Goal: Information Seeking & Learning: Learn about a topic

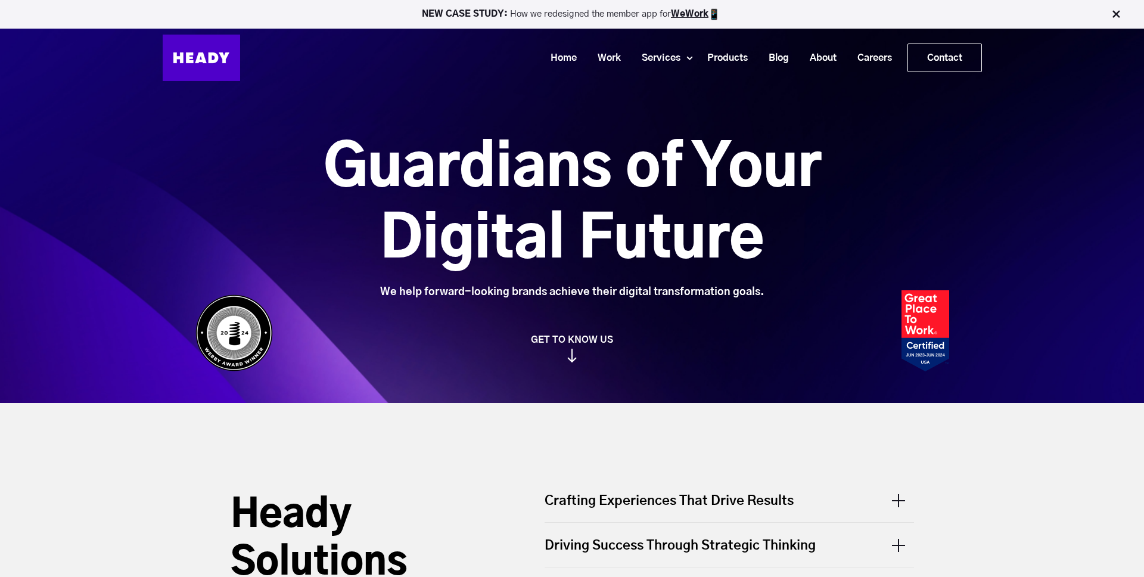
click at [575, 362] on img at bounding box center [572, 356] width 10 height 14
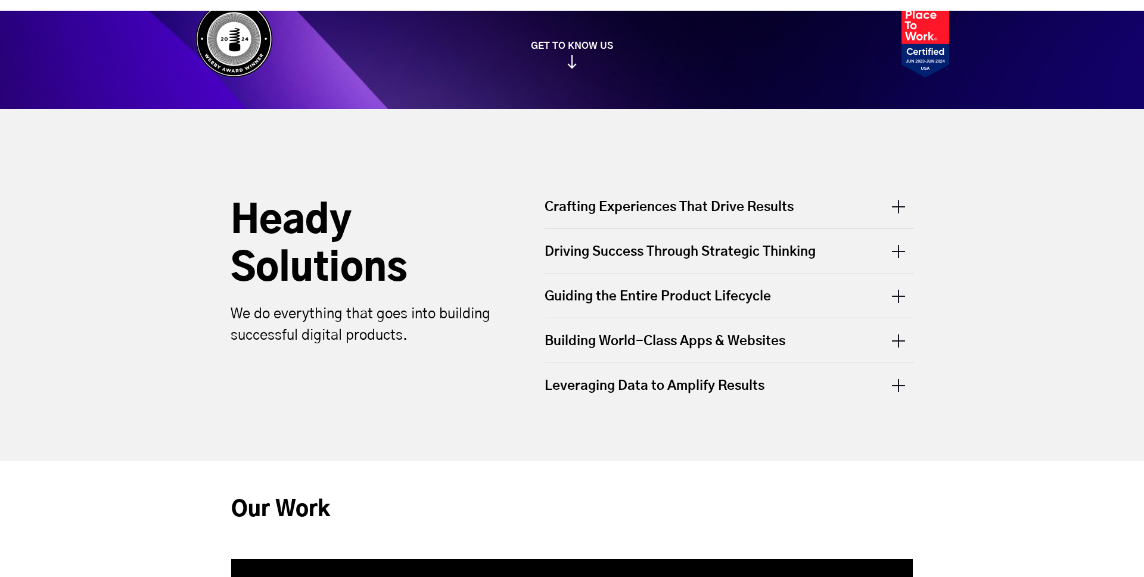
scroll to position [403, 0]
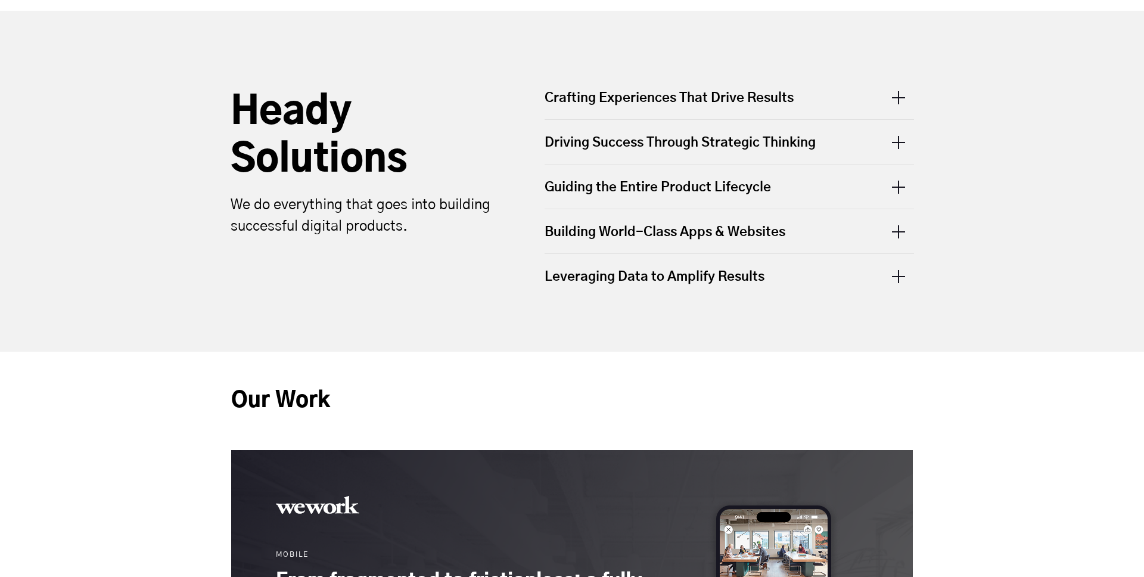
click at [608, 98] on div "Crafting Experiences That Drive Results" at bounding box center [729, 104] width 369 height 30
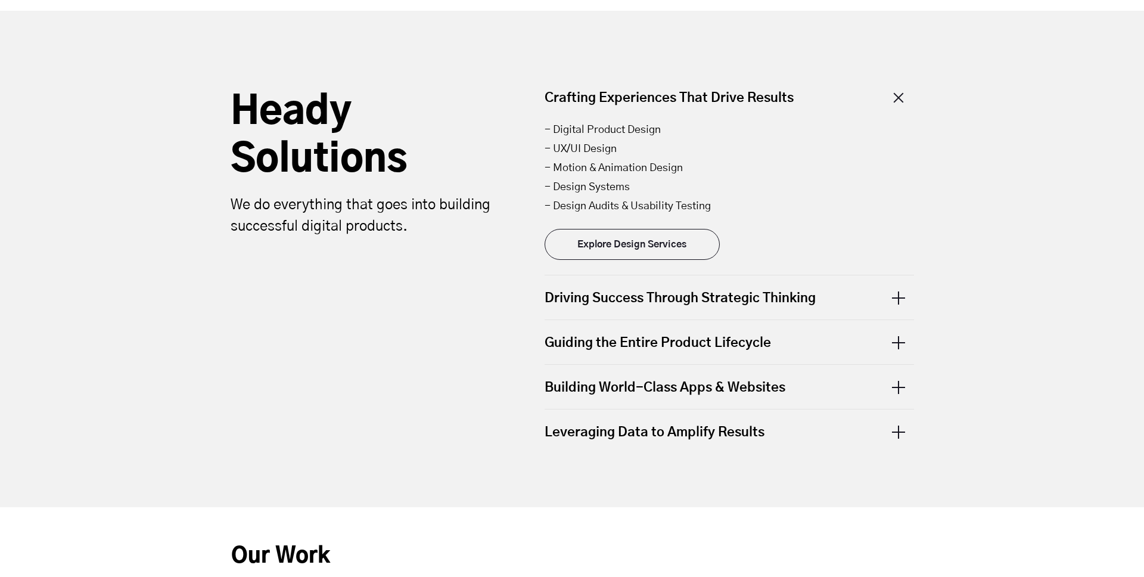
click at [608, 98] on div "Crafting Experiences That Drive Results" at bounding box center [729, 104] width 369 height 30
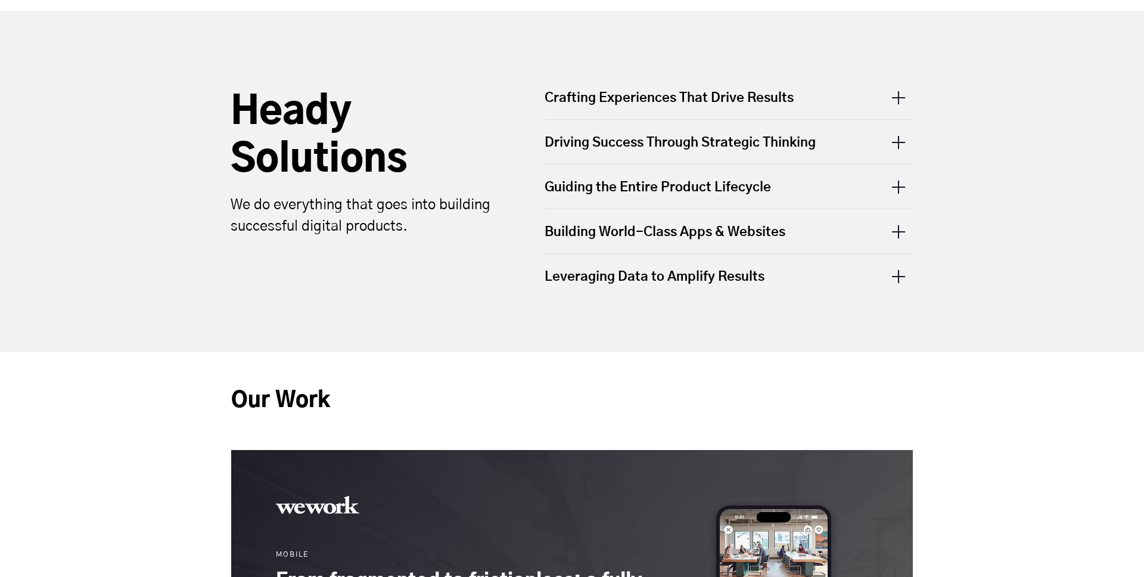
click at [577, 139] on div "Driving Success Through Strategic Thinking" at bounding box center [729, 142] width 369 height 44
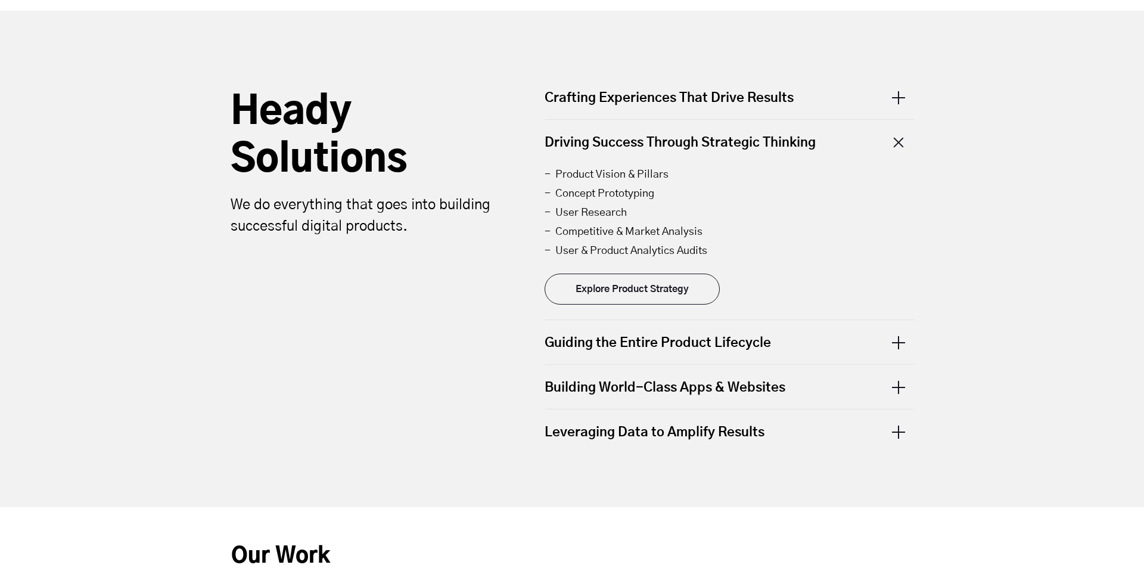
click at [577, 138] on div "Driving Success Through Strategic Thinking" at bounding box center [729, 142] width 369 height 44
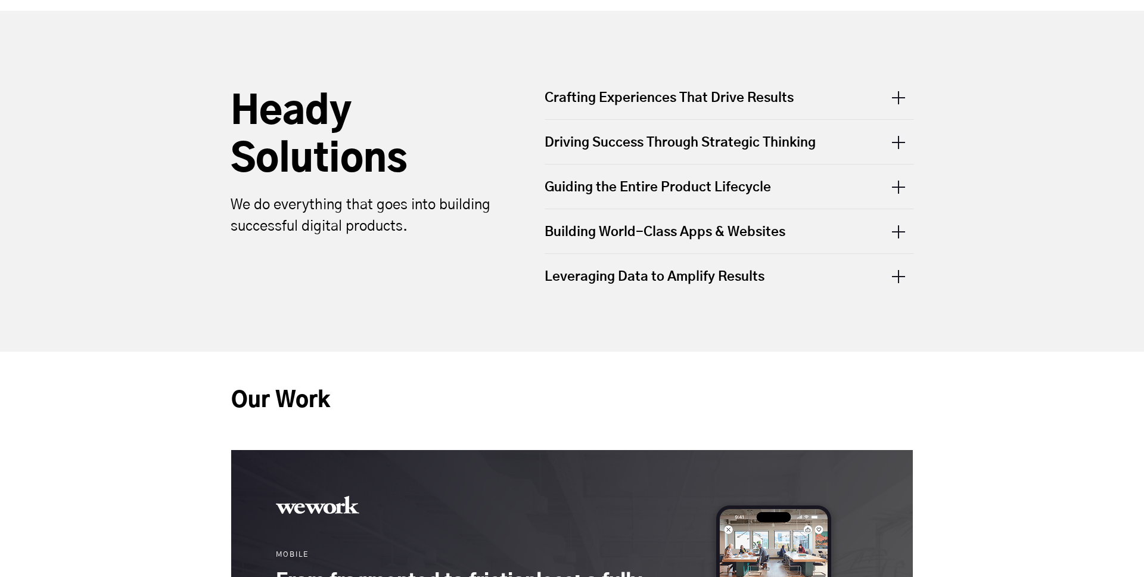
click at [594, 101] on div "Crafting Experiences That Drive Results" at bounding box center [729, 104] width 369 height 30
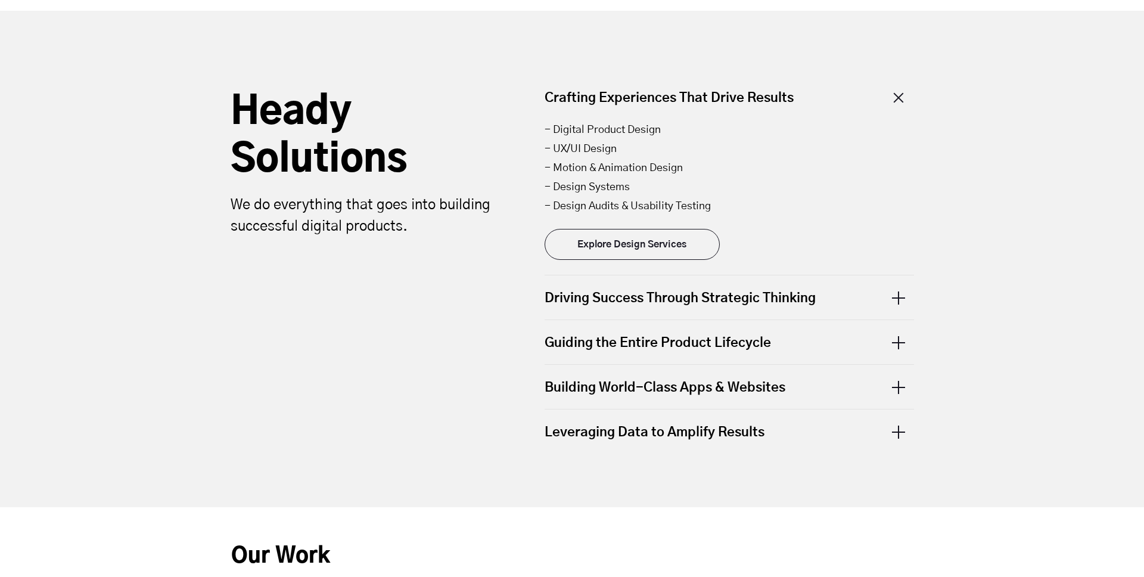
click at [580, 92] on div "Crafting Experiences That Drive Results" at bounding box center [729, 104] width 369 height 30
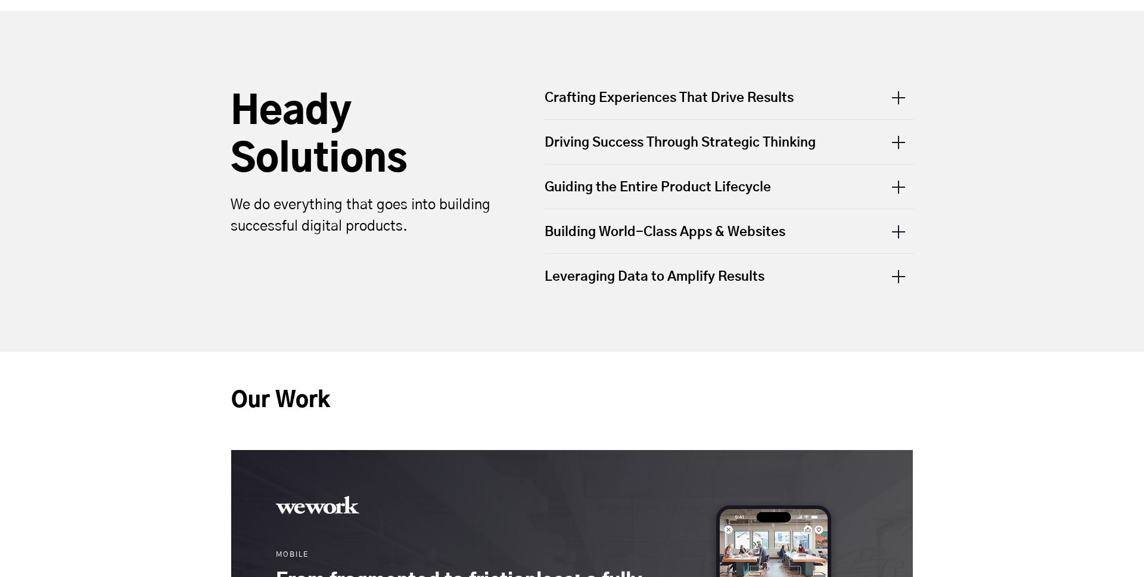
click at [588, 191] on div "Guiding the Entire Product Lifecycle" at bounding box center [729, 186] width 369 height 44
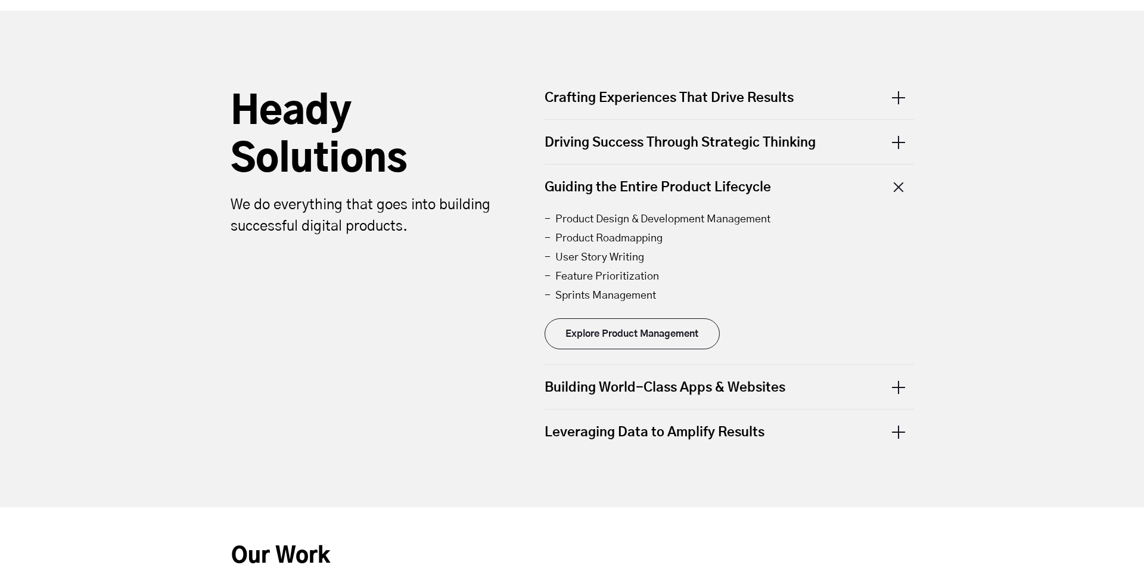
click at [481, 228] on p "We do everything that goes into building successful digital products." at bounding box center [365, 215] width 268 height 43
click at [580, 184] on div "Guiding the Entire Product Lifecycle" at bounding box center [729, 186] width 369 height 44
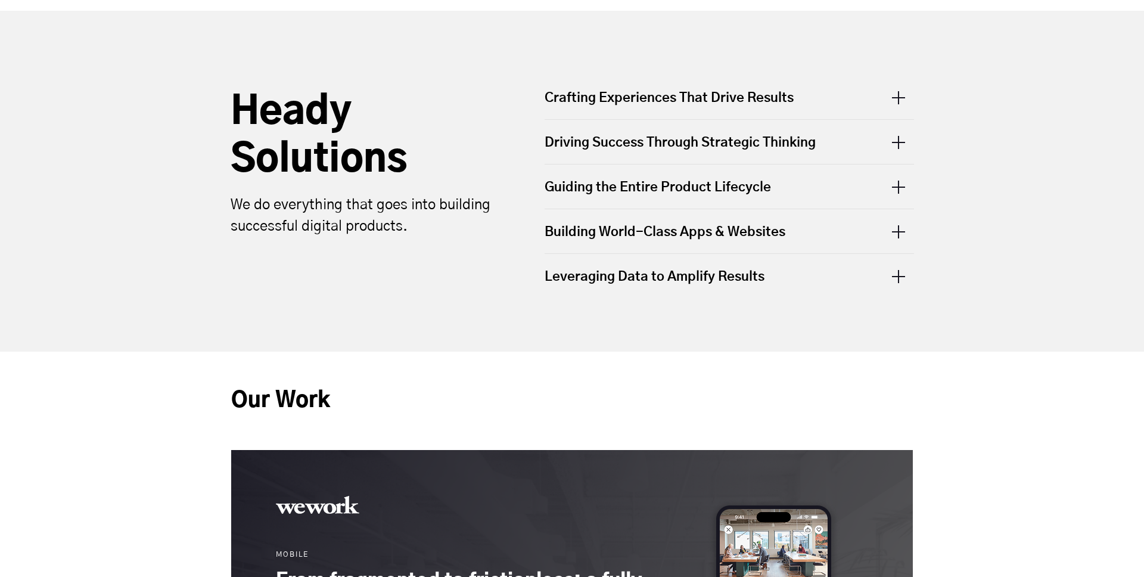
click at [675, 101] on div "Crafting Experiences That Drive Results" at bounding box center [729, 104] width 369 height 30
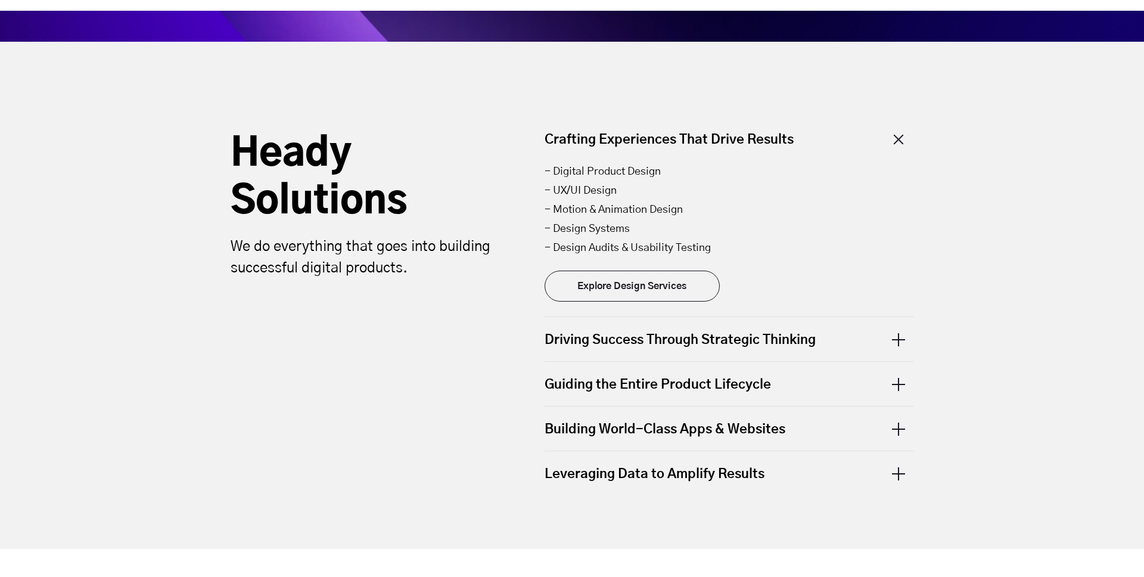
scroll to position [360, 0]
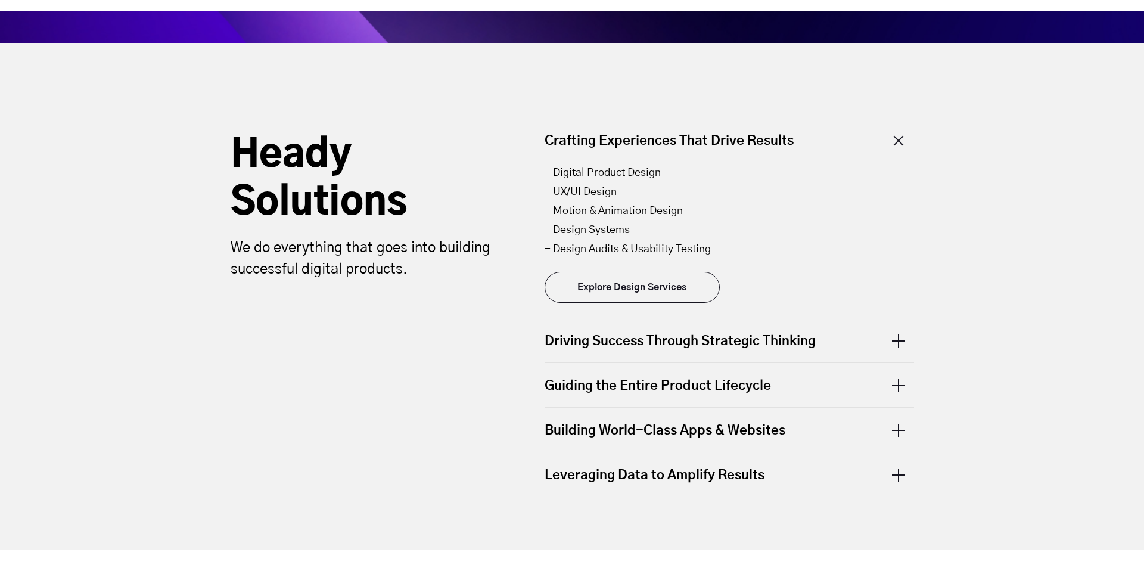
click at [900, 142] on div "Crafting Experiences That Drive Results" at bounding box center [729, 147] width 369 height 30
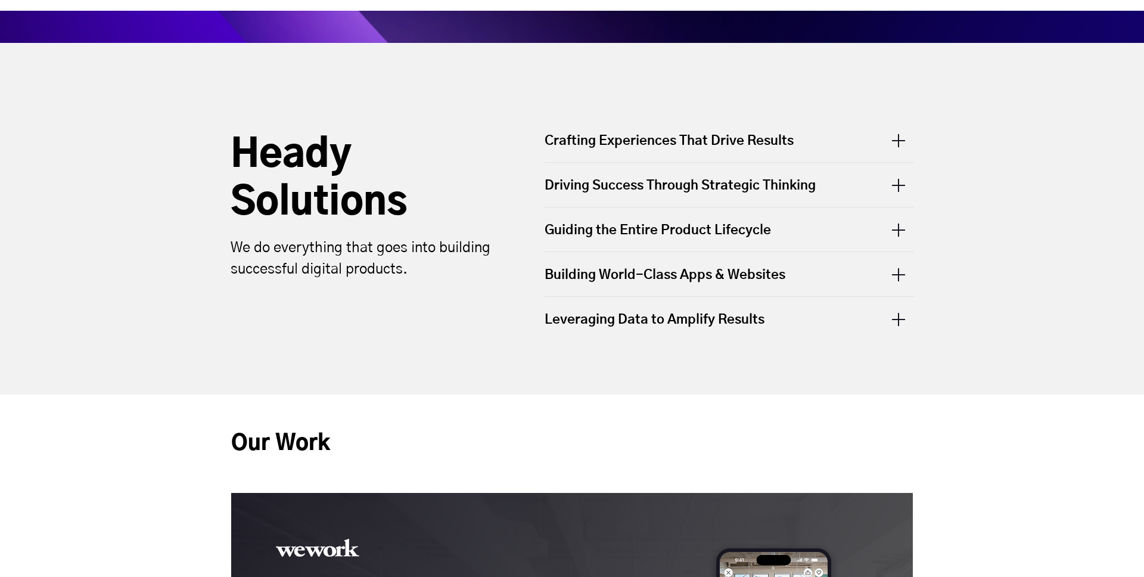
click at [855, 190] on div "Driving Success Through Strategic Thinking" at bounding box center [729, 185] width 369 height 44
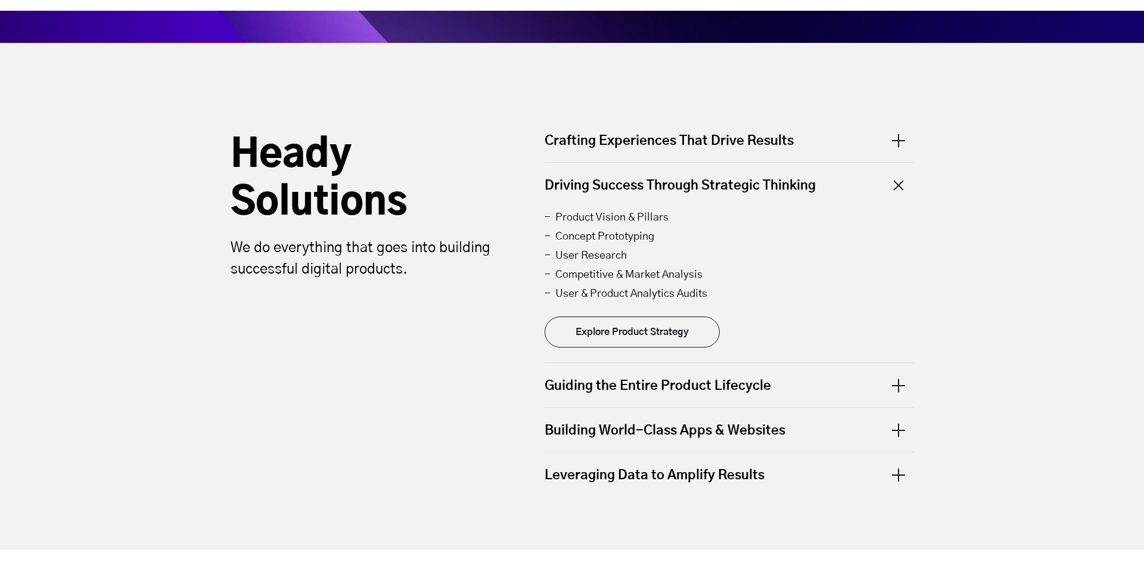
click at [855, 191] on div "Driving Success Through Strategic Thinking" at bounding box center [729, 185] width 369 height 44
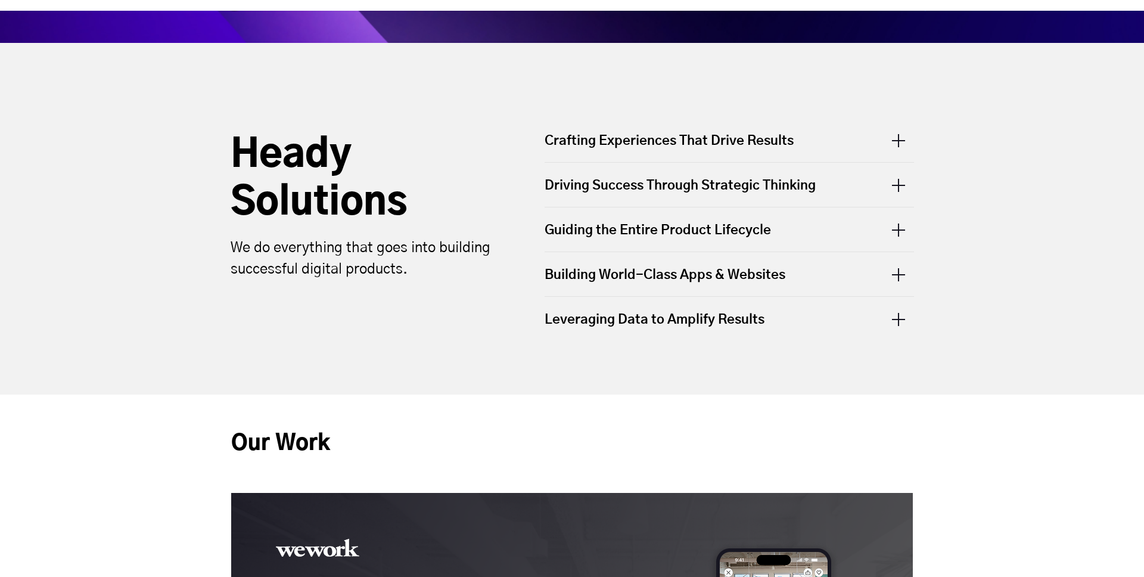
click at [841, 235] on div "Guiding the Entire Product Lifecycle" at bounding box center [729, 229] width 369 height 44
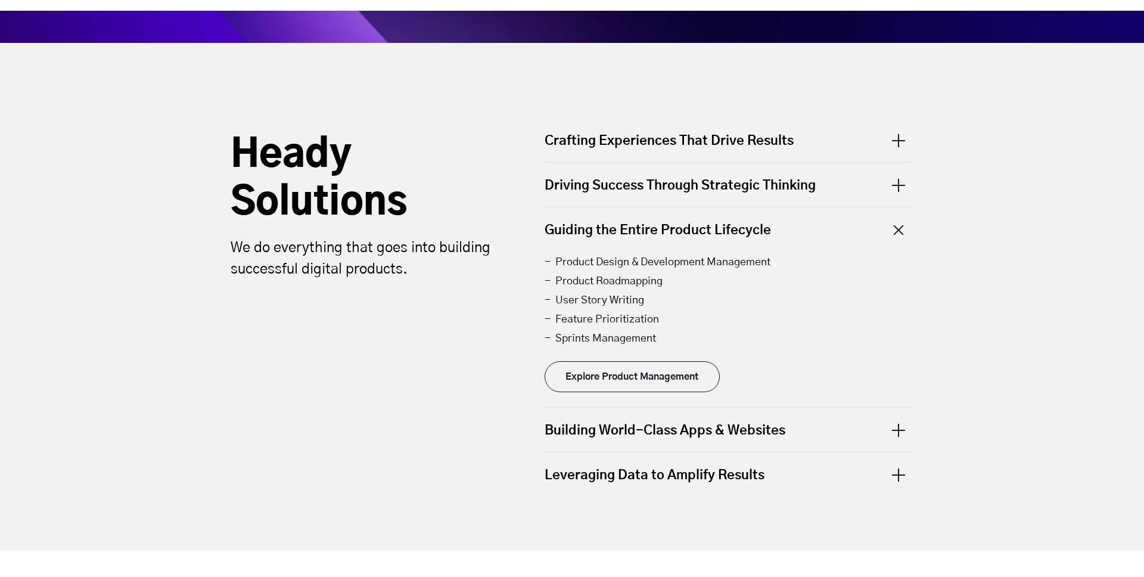
click at [841, 235] on div "Guiding the Entire Product Lifecycle" at bounding box center [729, 229] width 369 height 44
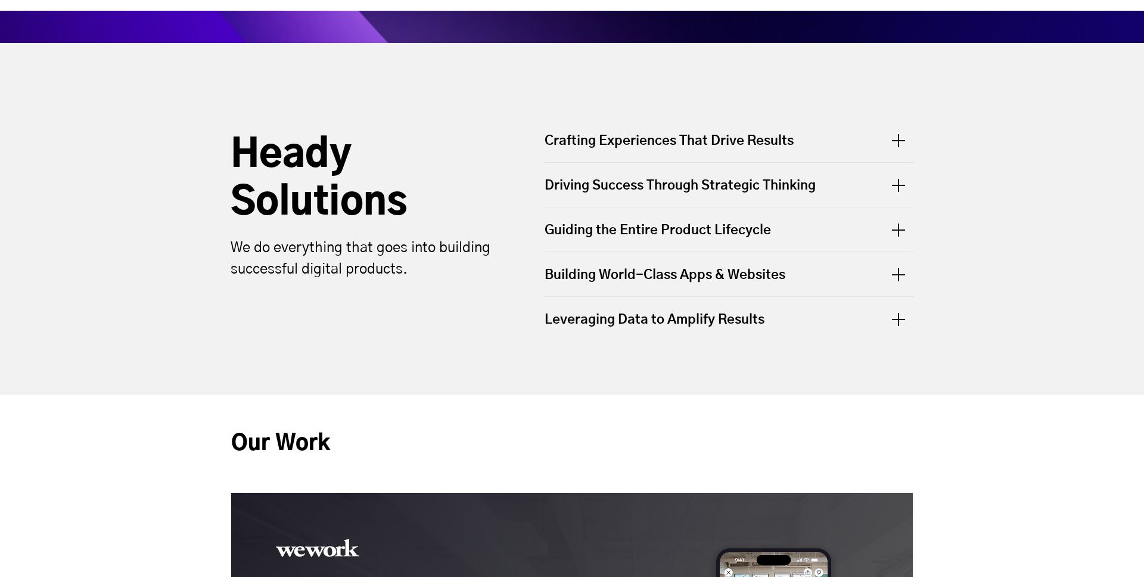
click at [653, 135] on div "Crafting Experiences That Drive Results" at bounding box center [729, 147] width 369 height 30
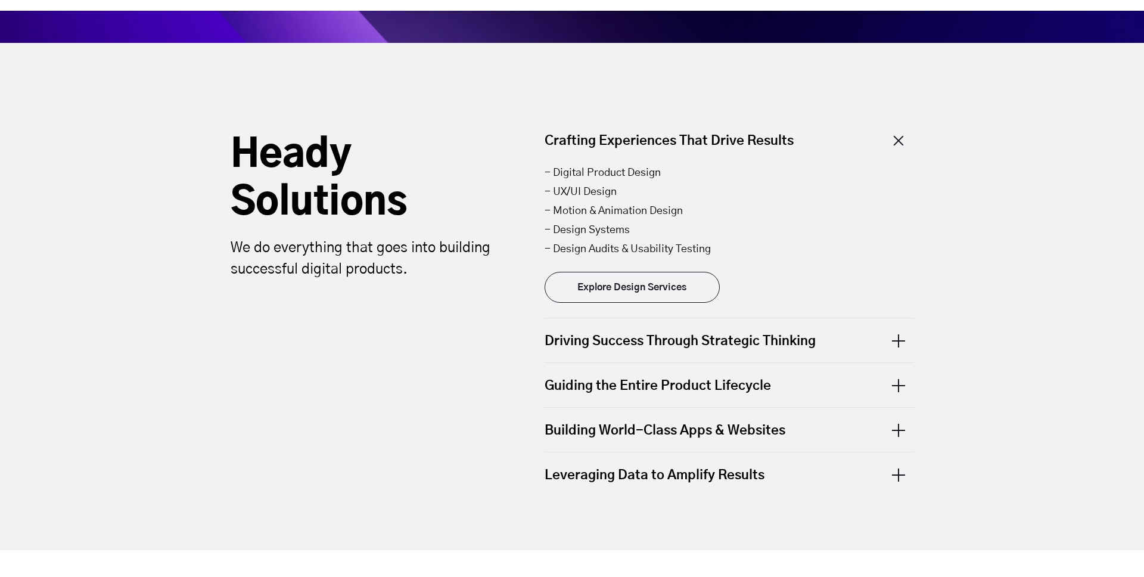
drag, startPoint x: 583, startPoint y: 175, endPoint x: 625, endPoint y: 239, distance: 76.2
click at [625, 239] on ul "- Digital Product Design - UX/UI Design - Motion & Animation Design - Design Sy…" at bounding box center [729, 210] width 369 height 95
click at [625, 240] on li "- Design Audits & Usability Testing" at bounding box center [729, 249] width 369 height 19
click at [619, 291] on link "Explore Design Services" at bounding box center [632, 287] width 175 height 31
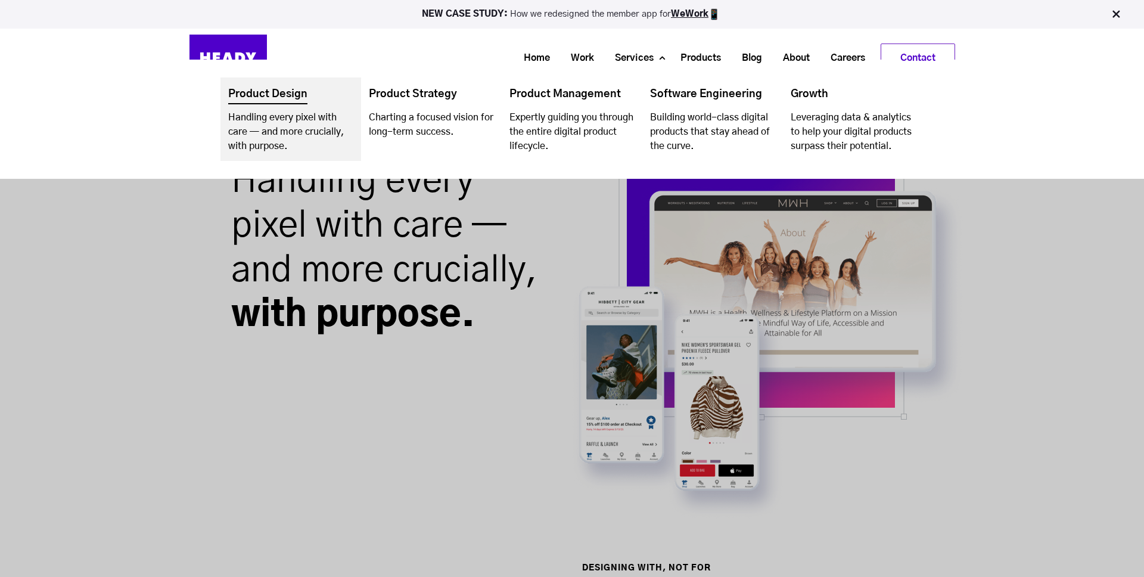
click at [275, 127] on link "Navigation Menu" at bounding box center [290, 118] width 141 height 83
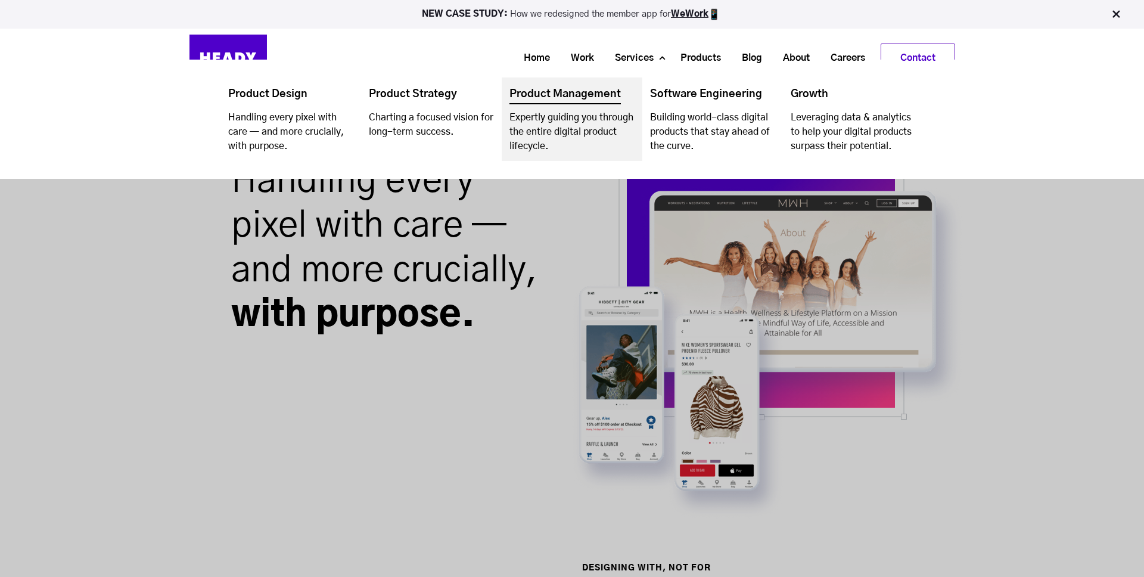
click at [552, 142] on link "Navigation Menu" at bounding box center [572, 118] width 141 height 83
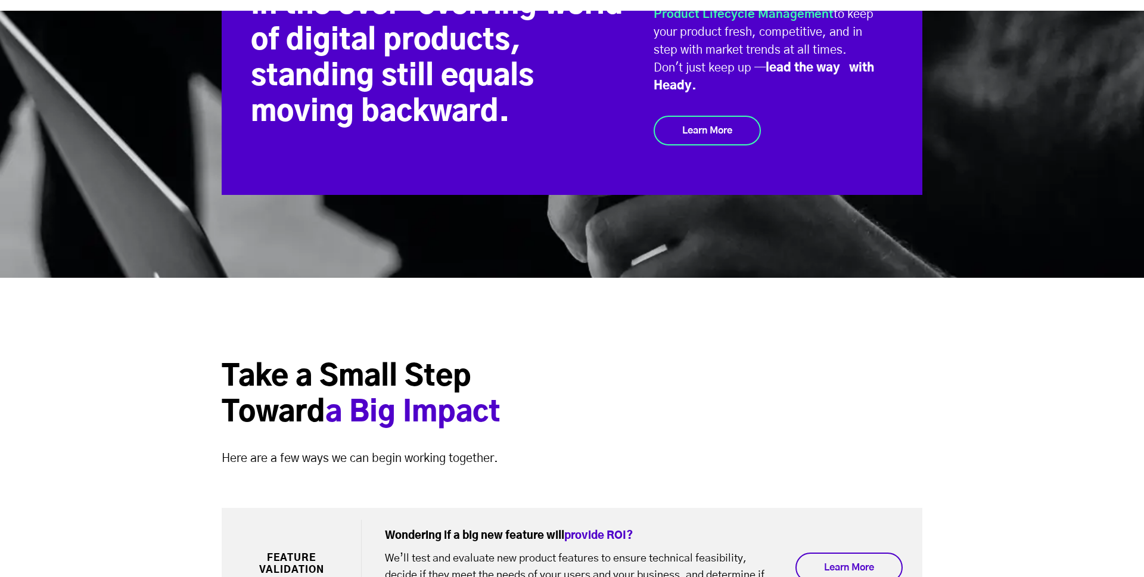
scroll to position [1826, 0]
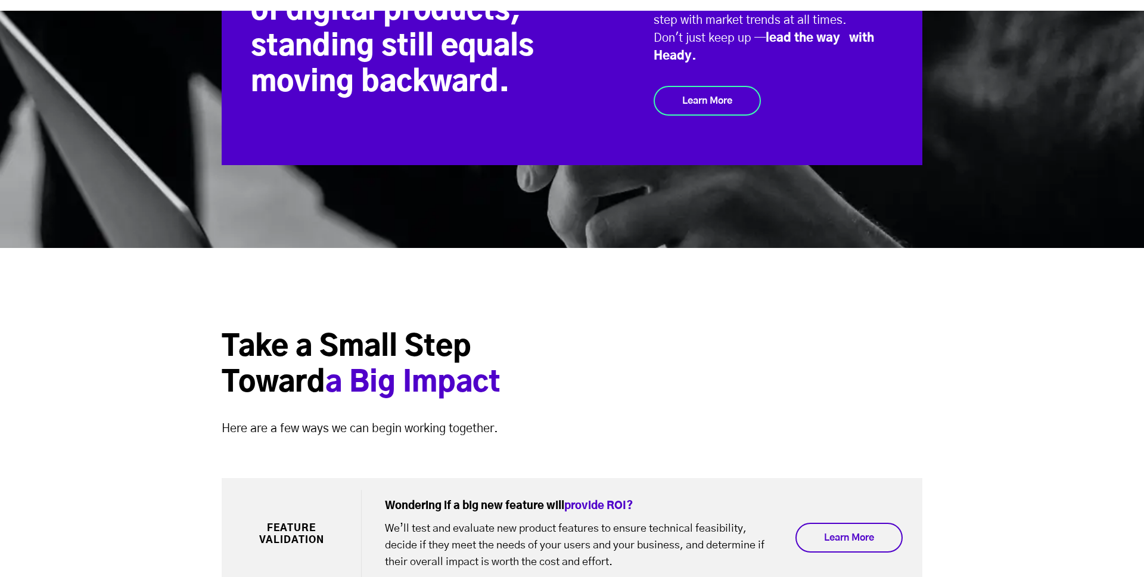
click at [493, 381] on div "Take a Small Step Toward a Big Impact Here are a few ways we can begin working …" at bounding box center [404, 383] width 364 height 107
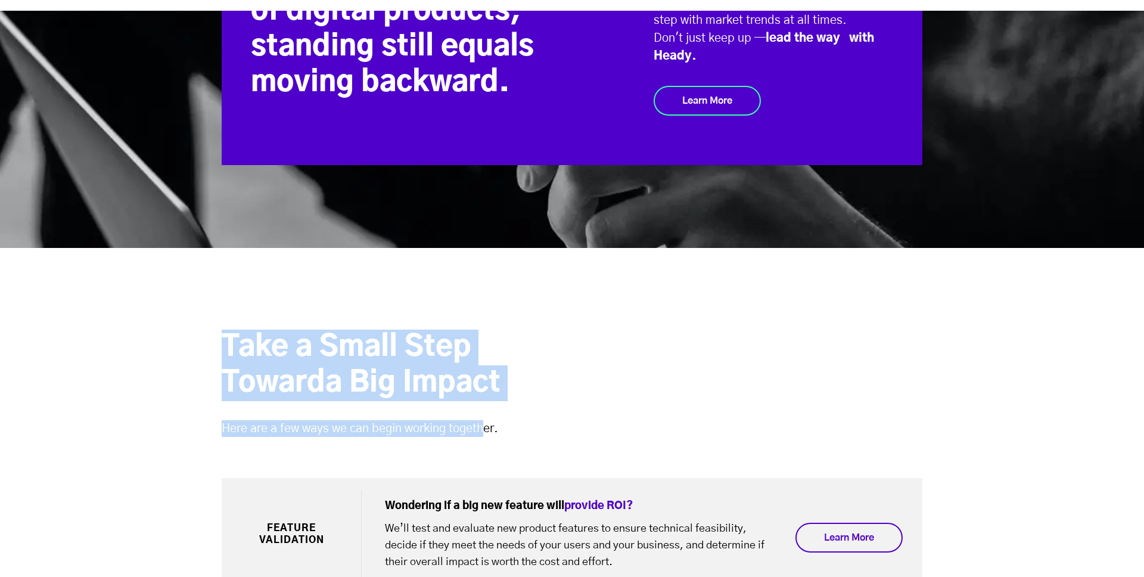
drag, startPoint x: 272, startPoint y: 315, endPoint x: 233, endPoint y: 291, distance: 46.0
click at [233, 291] on div "Take a Small Step Toward a Big Impact Here are a few ways we can begin working …" at bounding box center [572, 342] width 1144 height 189
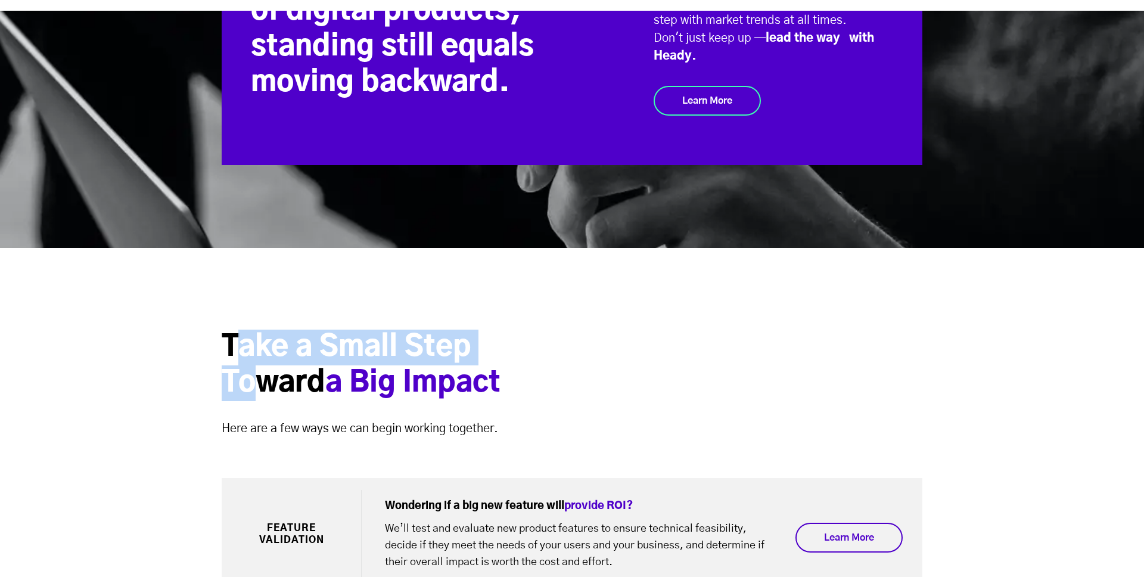
drag, startPoint x: 241, startPoint y: 315, endPoint x: 259, endPoint y: 341, distance: 31.4
click at [258, 340] on h2 "Take a Small Step Toward a Big Impact" at bounding box center [404, 366] width 364 height 72
click at [259, 341] on h2 "Take a Small Step Toward a Big Impact" at bounding box center [404, 366] width 364 height 72
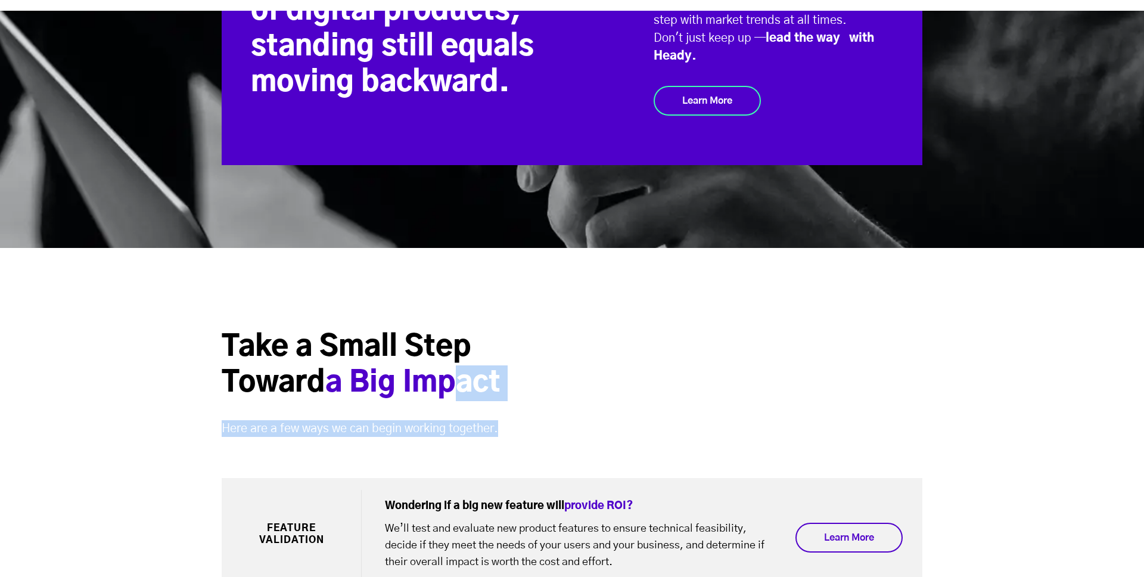
drag, startPoint x: 477, startPoint y: 371, endPoint x: 425, endPoint y: 338, distance: 61.2
click at [426, 338] on div "Take a Small Step Toward a Big Impact Here are a few ways we can begin working …" at bounding box center [404, 383] width 364 height 107
